Goal: Ask a question

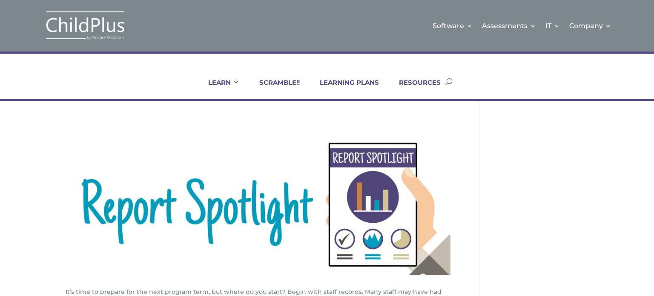
click at [448, 83] on button "button" at bounding box center [448, 81] width 7 height 34
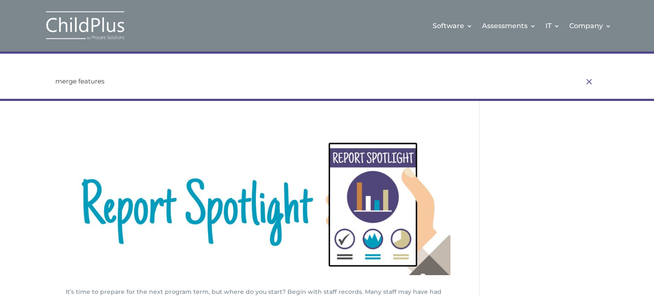
type input "merge features"
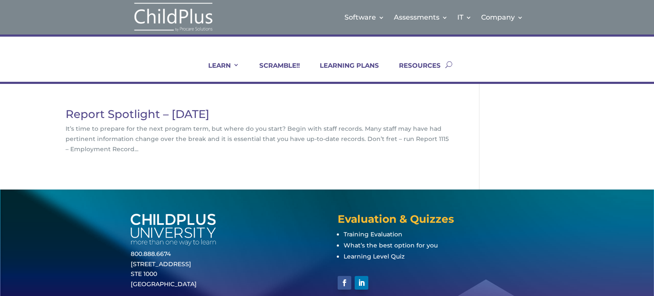
click at [123, 115] on link "Report Spotlight – July 2020" at bounding box center [138, 114] width 144 height 14
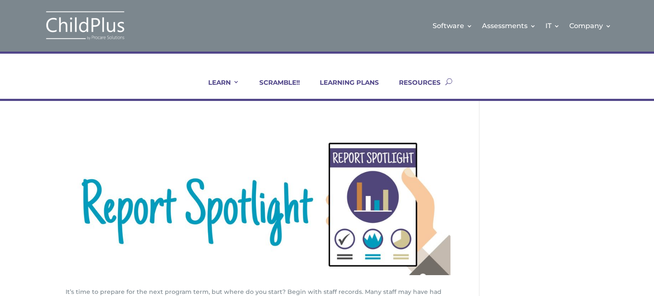
click at [106, 18] on img at bounding box center [85, 25] width 85 height 31
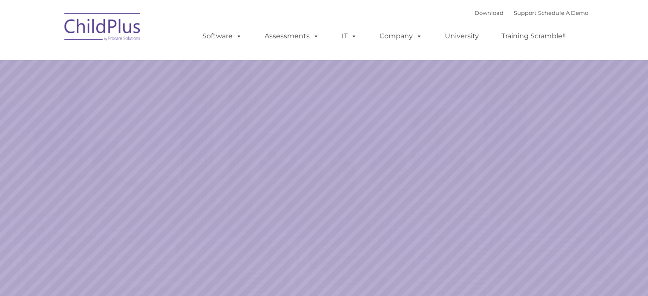
select select "MEDIUM"
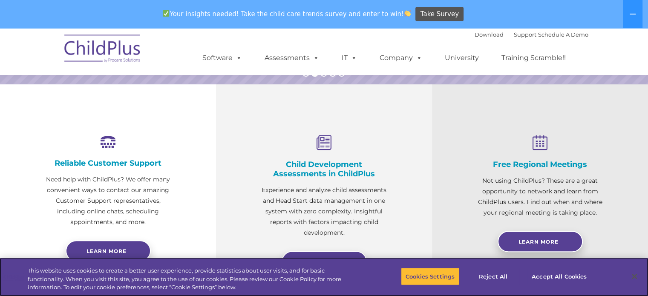
scroll to position [287, 0]
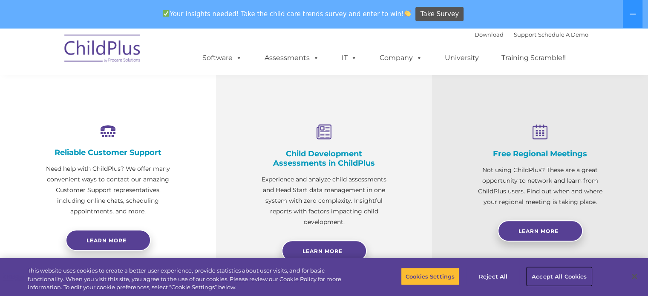
click at [540, 274] on button "Accept All Cookies" at bounding box center [559, 276] width 64 height 18
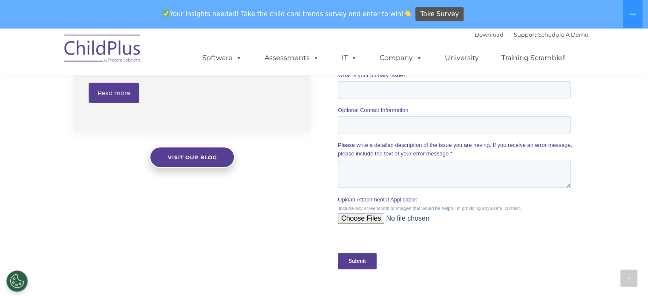
scroll to position [738, 0]
click at [631, 278] on div at bounding box center [628, 278] width 17 height 17
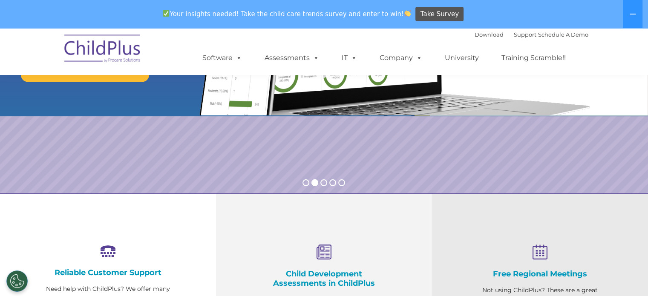
scroll to position [0, 0]
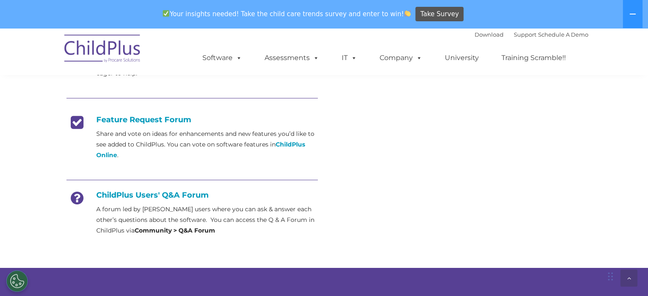
scroll to position [322, 0]
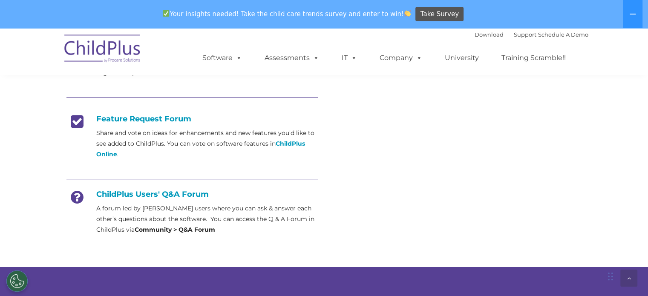
click at [202, 229] on strong "Community > Q&A Forum" at bounding box center [175, 230] width 80 height 8
click at [112, 190] on h4 "ChildPlus Users' Q&A Forum" at bounding box center [191, 193] width 251 height 9
drag, startPoint x: 130, startPoint y: 194, endPoint x: 136, endPoint y: 198, distance: 7.4
click at [131, 194] on h4 "ChildPlus Users' Q&A Forum" at bounding box center [191, 193] width 251 height 9
click at [208, 221] on p "A forum led by ChildPlus users where you can ask & answer each other’s question…" at bounding box center [206, 219] width 221 height 32
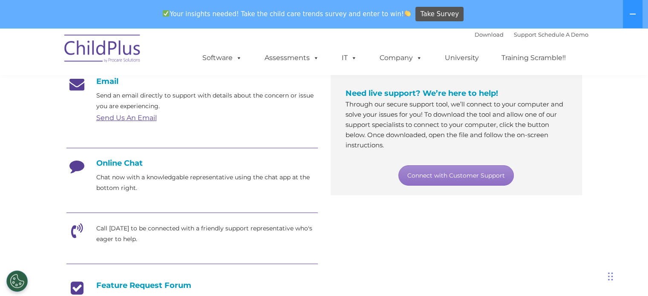
scroll to position [155, 0]
click at [146, 120] on link "Send Us An Email" at bounding box center [126, 118] width 60 height 8
drag, startPoint x: 600, startPoint y: 101, endPoint x: 635, endPoint y: 113, distance: 37.3
click at [600, 101] on section "Customer Support Need help with ChildPlus? We offer many convenient ways to con…" at bounding box center [324, 201] width 648 height 657
